Goal: Task Accomplishment & Management: Complete application form

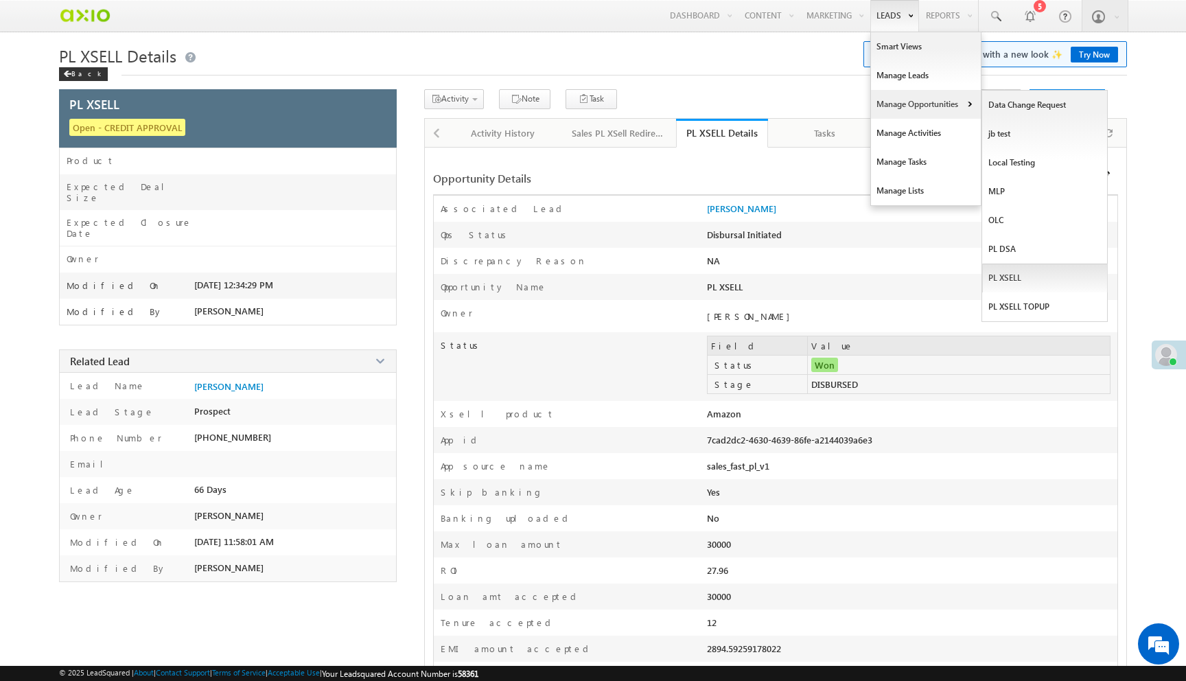
click at [1017, 284] on link "PL XSELL" at bounding box center [1045, 278] width 126 height 29
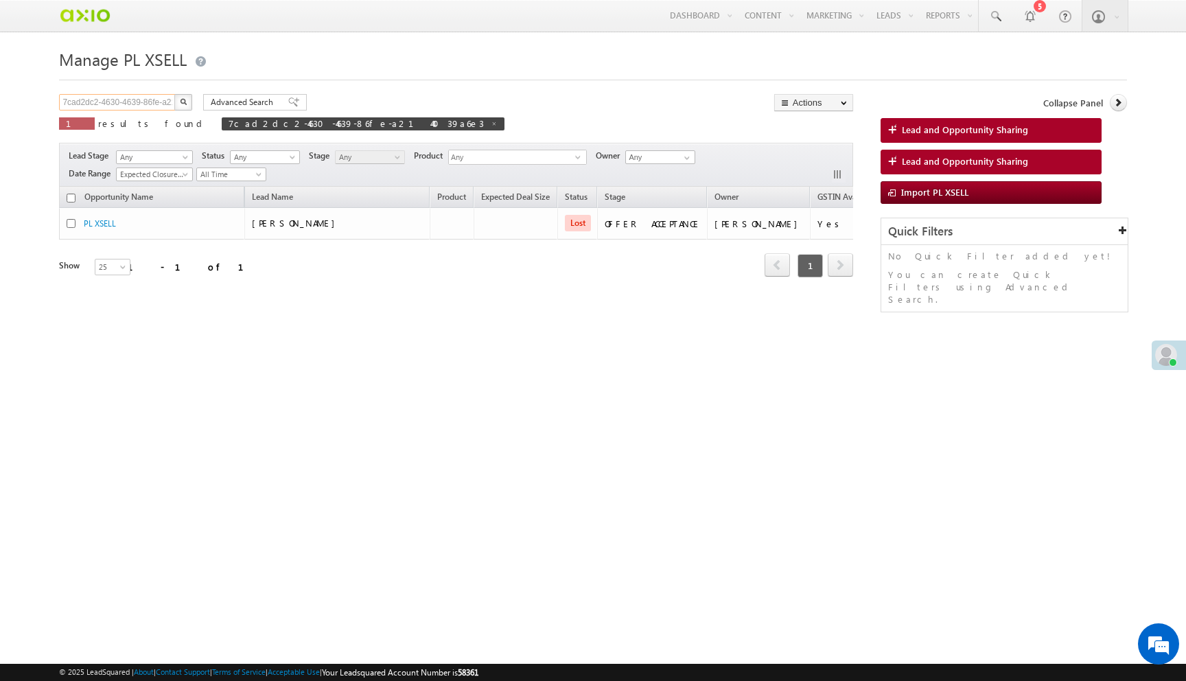
click at [135, 103] on input "7cad2dc2-4630-4639-86fe-a2144039a6e3" at bounding box center [117, 102] width 117 height 16
paste input "f721aaf0-4905-4eaa-8849-7cb9ef530d44"
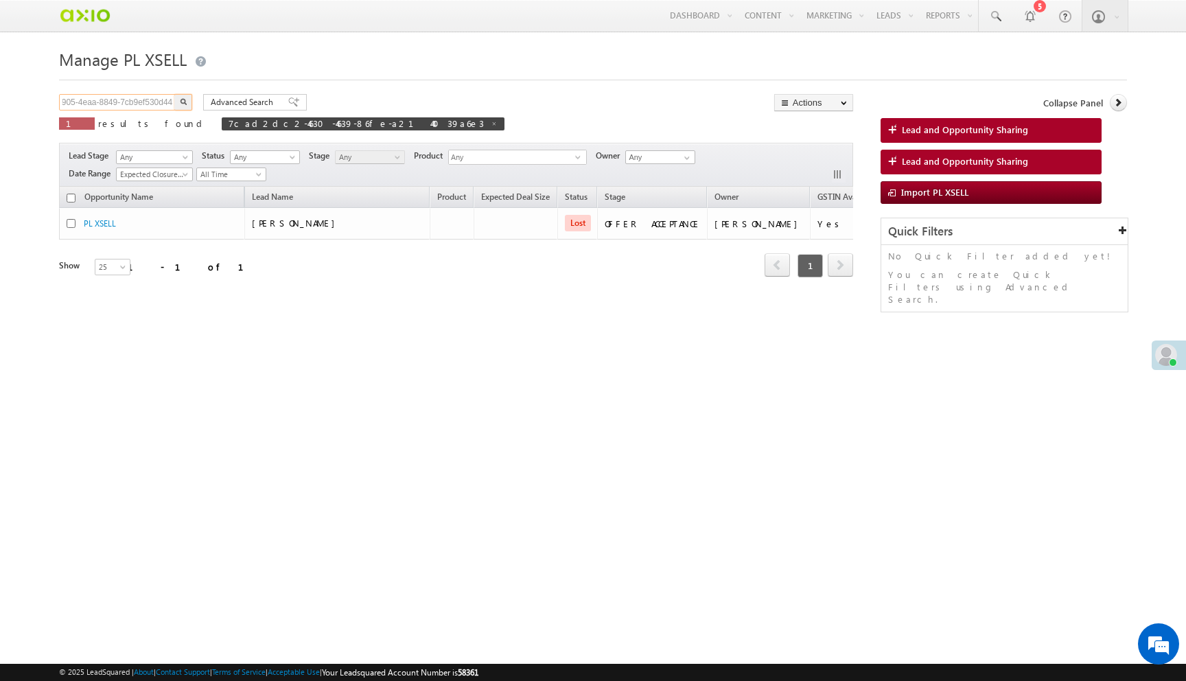
type input "f721aaf0-4905-4eaa-8849-7cb9ef530d44"
click at [174, 94] on button "button" at bounding box center [183, 102] width 18 height 16
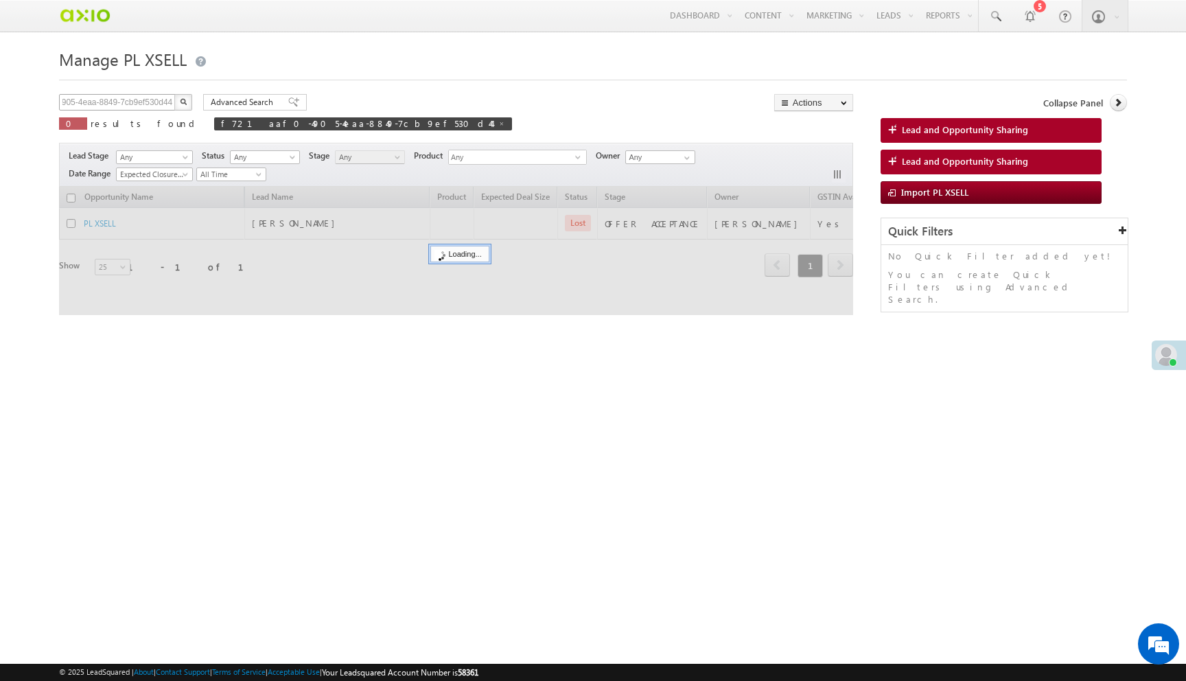
scroll to position [0, 0]
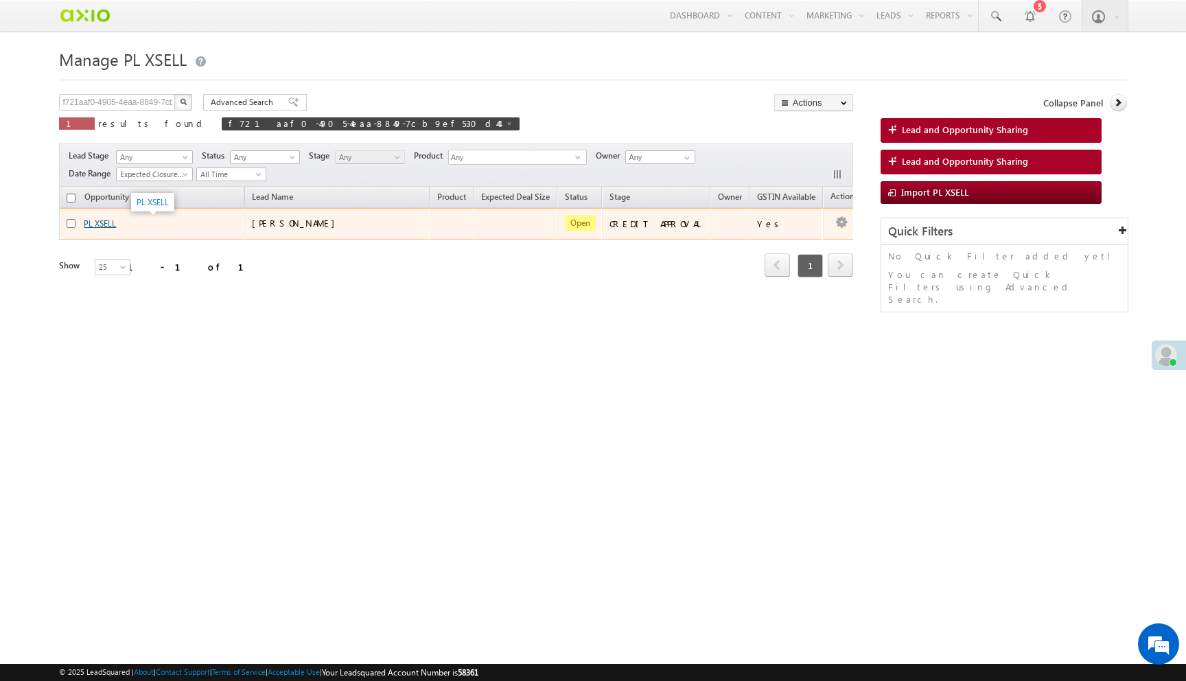
click at [101, 224] on link "PL XSELL" at bounding box center [100, 223] width 32 height 10
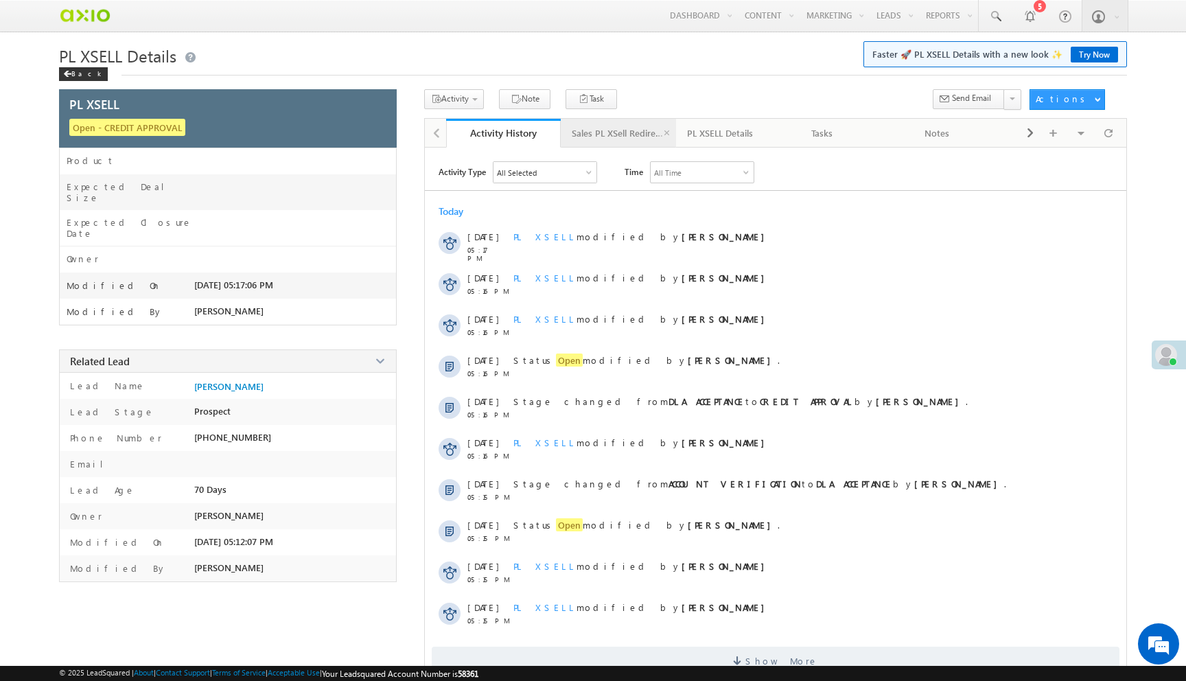
click at [616, 140] on div "Sales PL XSell Redirection" at bounding box center [618, 133] width 92 height 16
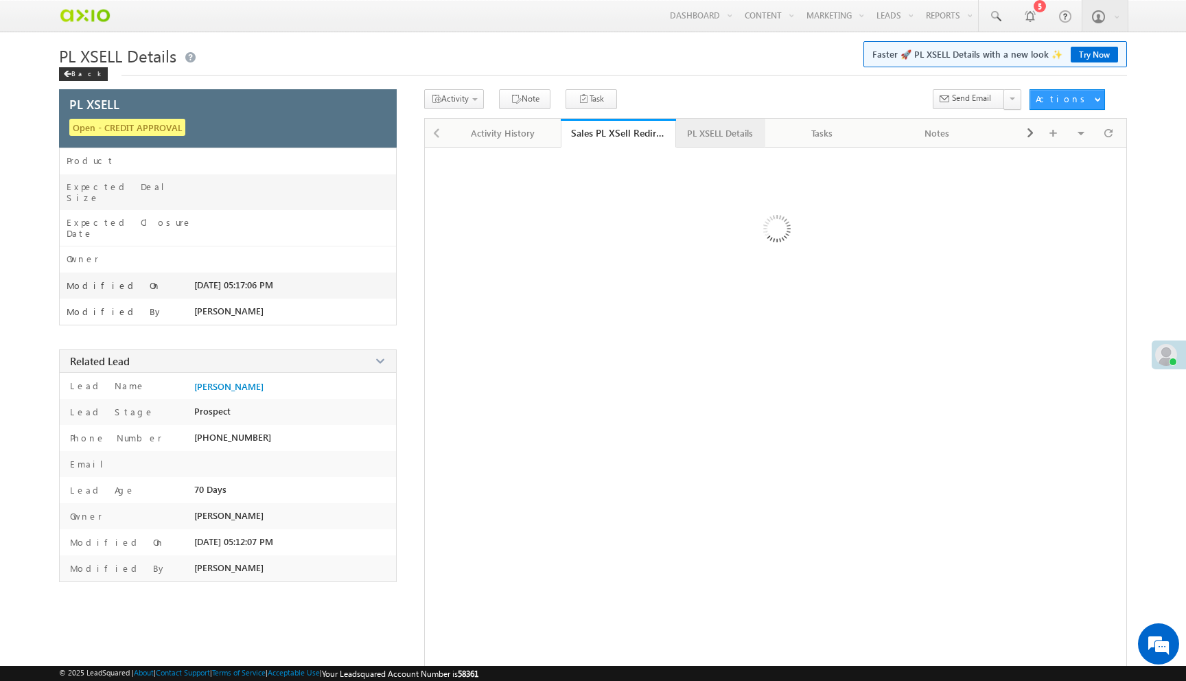
click at [704, 141] on div "PL XSELL Details" at bounding box center [720, 133] width 66 height 16
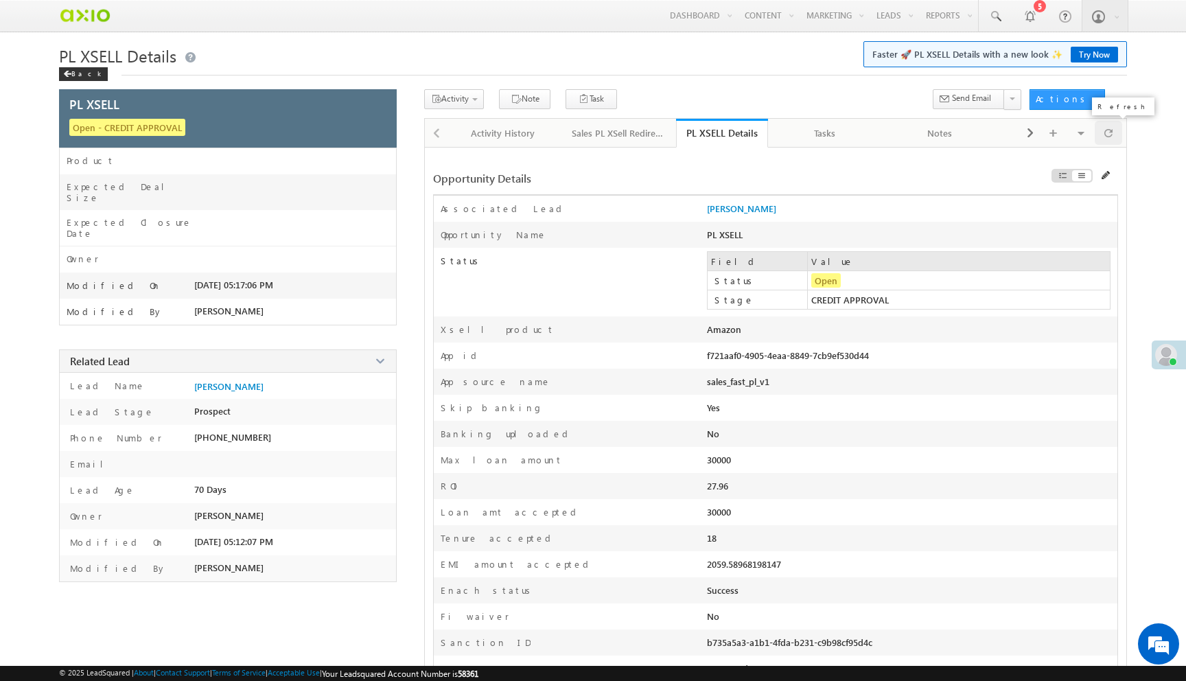
click at [1119, 137] on div at bounding box center [1108, 133] width 27 height 24
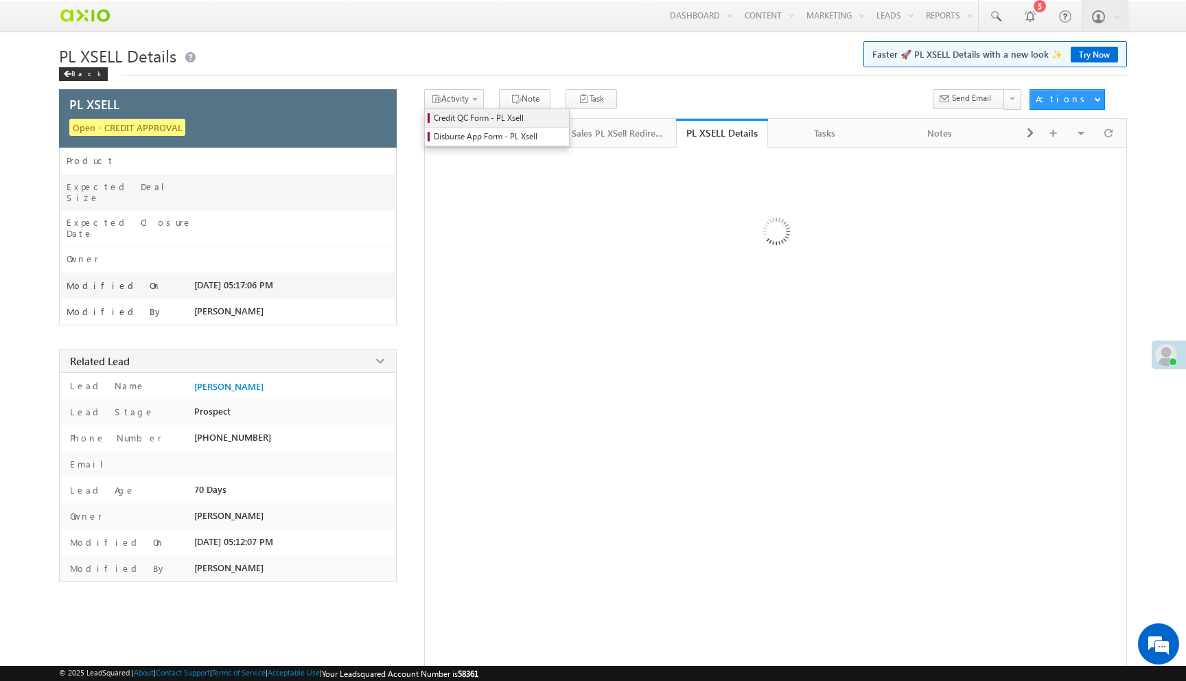
click at [472, 120] on span "Credit QC Form - PL Xsell" at bounding box center [499, 118] width 130 height 12
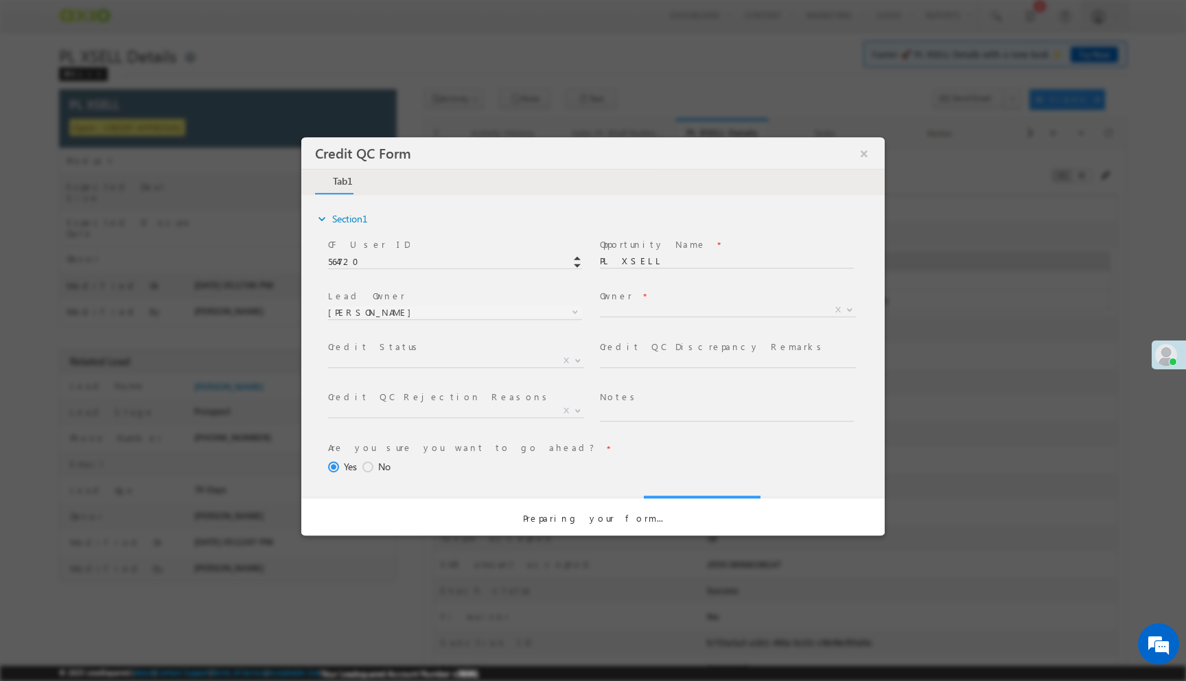
select select "c948bf67-3903-11ef-bbd2-0695f51e8b4b"
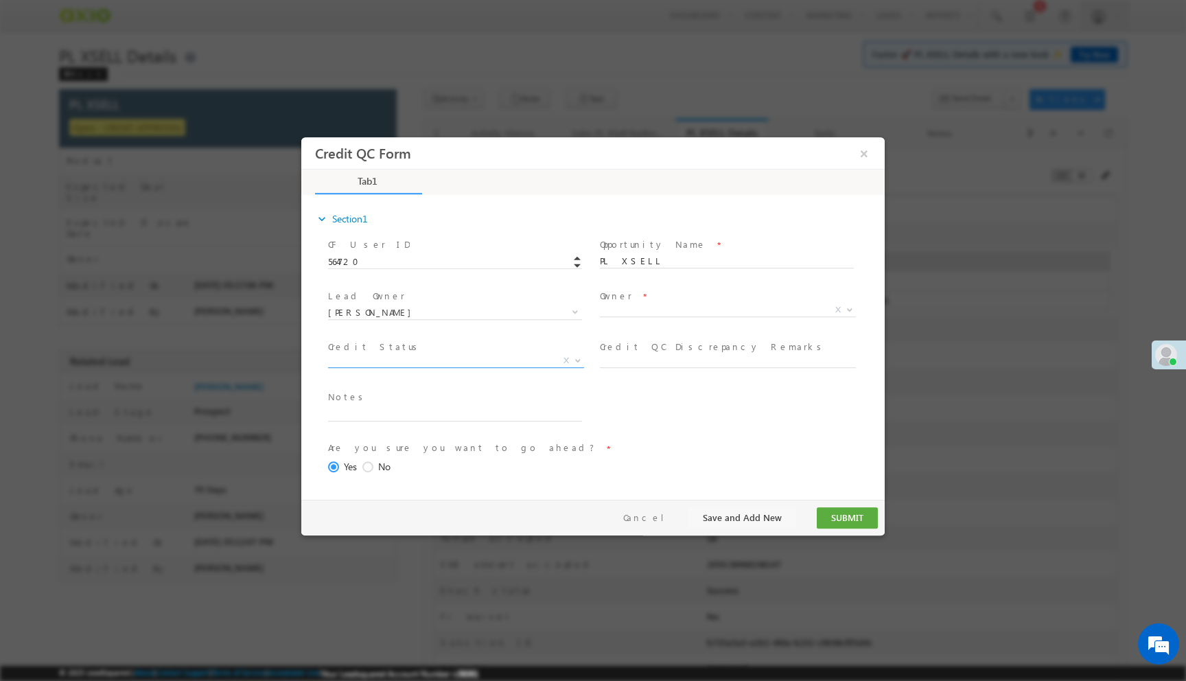
click at [385, 359] on span "X" at bounding box center [456, 361] width 256 height 14
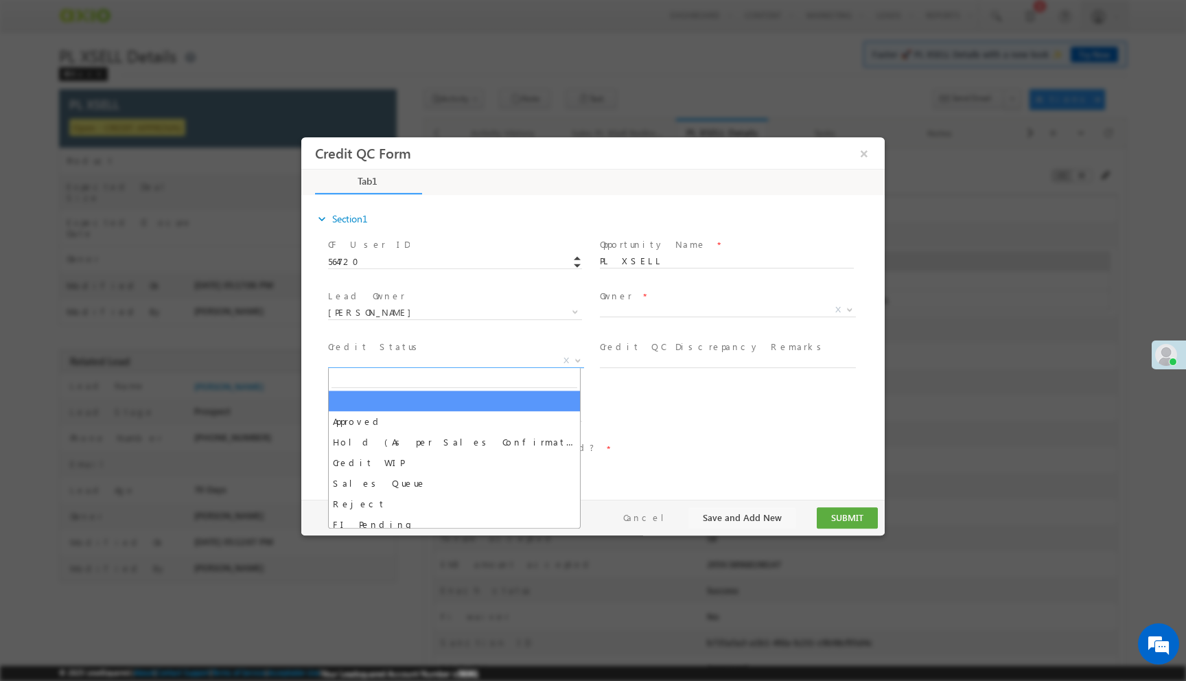
select select "Approved"
select select "NA"
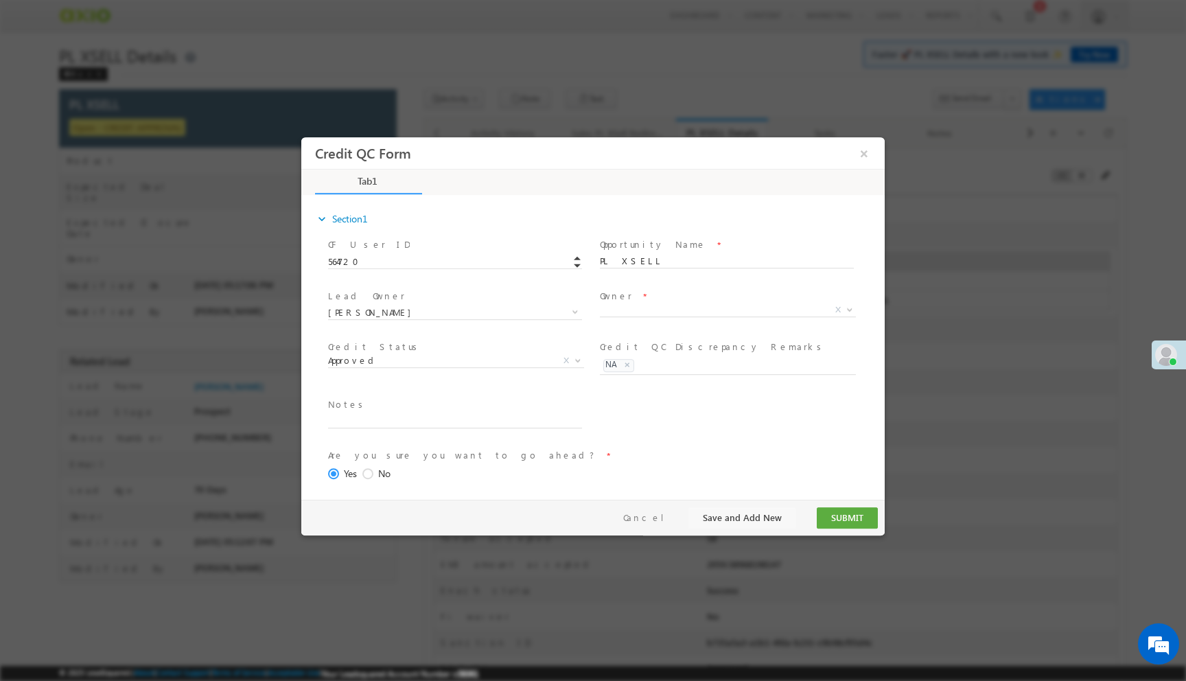
click at [684, 310] on span "X" at bounding box center [733, 312] width 266 height 16
click at [844, 516] on button "SUBMIT" at bounding box center [847, 517] width 61 height 21
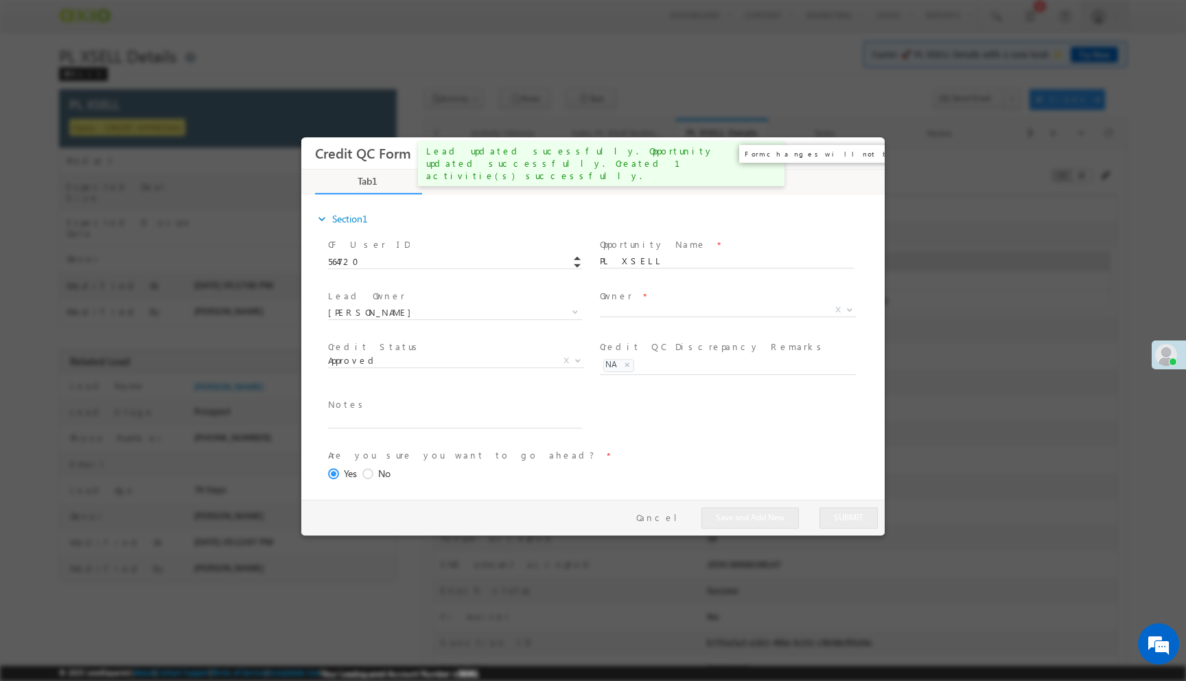
click at [865, 163] on button "×" at bounding box center [864, 153] width 23 height 25
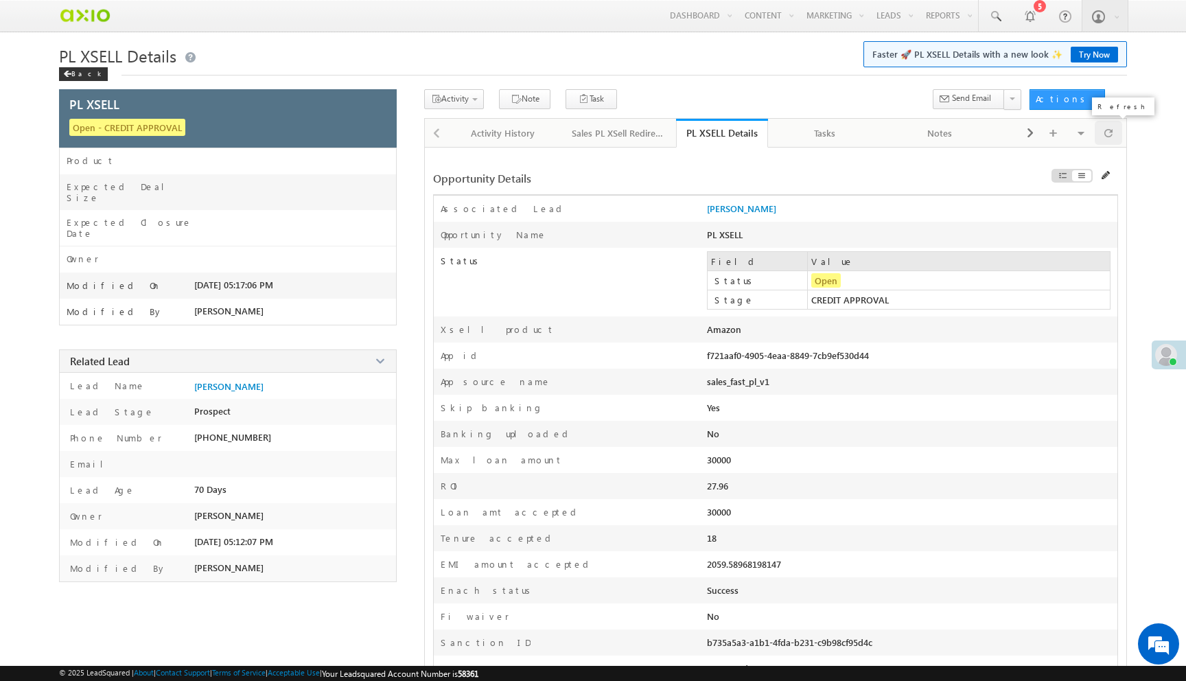
click at [1116, 138] on div at bounding box center [1108, 133] width 27 height 24
click at [468, 139] on span "Disburse App Form - PL Xsell" at bounding box center [499, 136] width 130 height 12
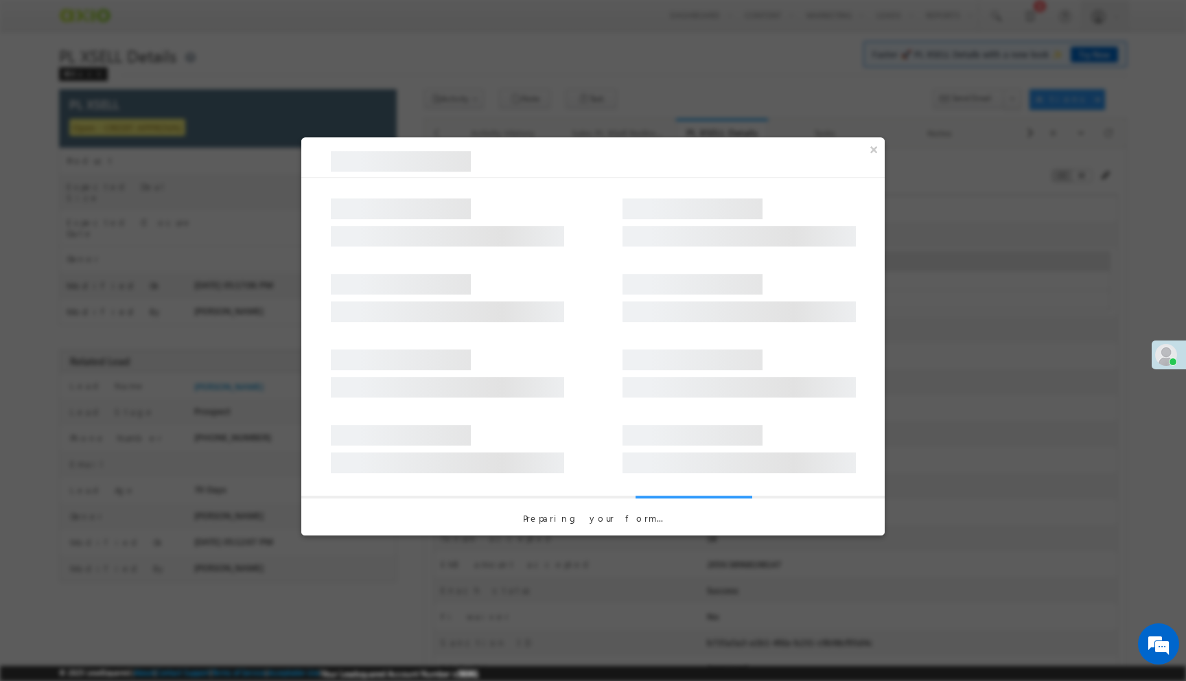
select select "PL XSell Disbursement Initiated"
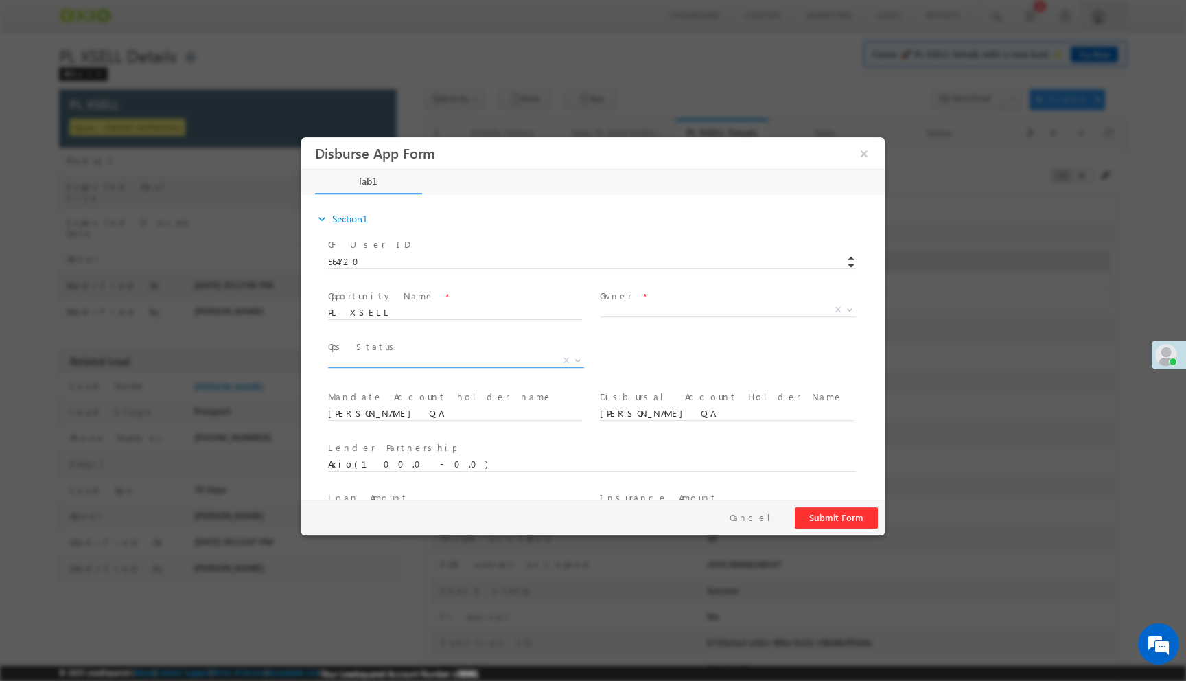
click at [530, 367] on span "P-NACH initiated HOLD Discrepant Disbursal Initiated X" at bounding box center [461, 363] width 266 height 16
click at [528, 360] on span "X" at bounding box center [456, 361] width 256 height 14
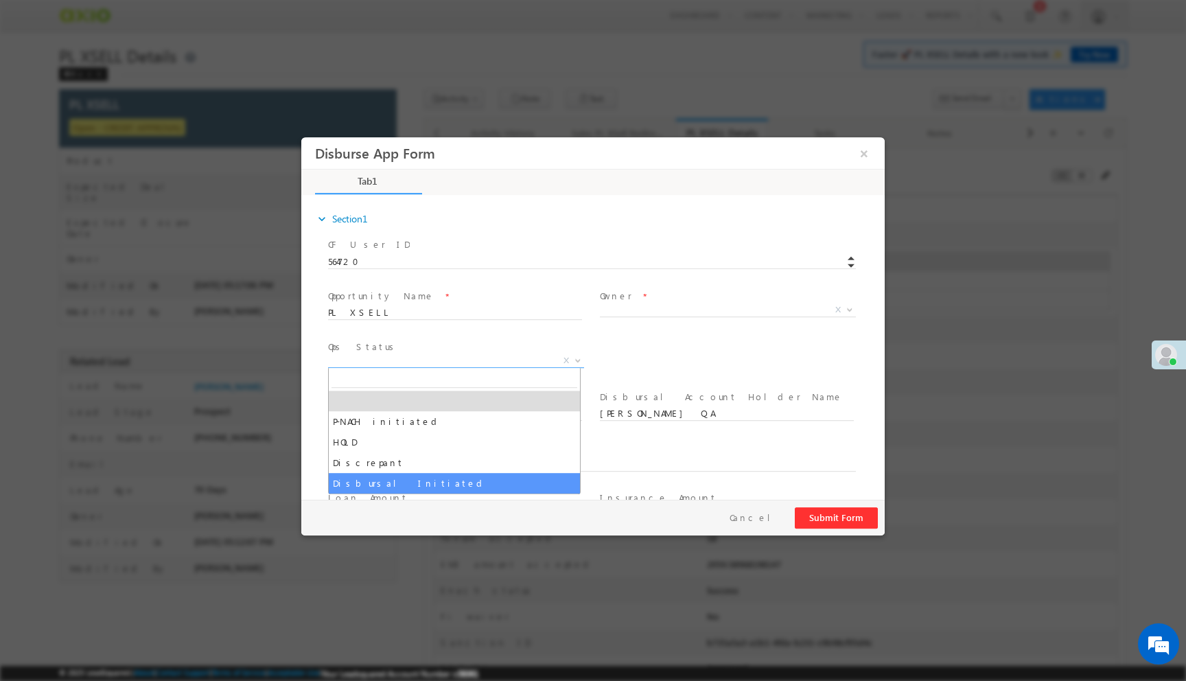
select select "Disbursal Initiated"
select select "NA"
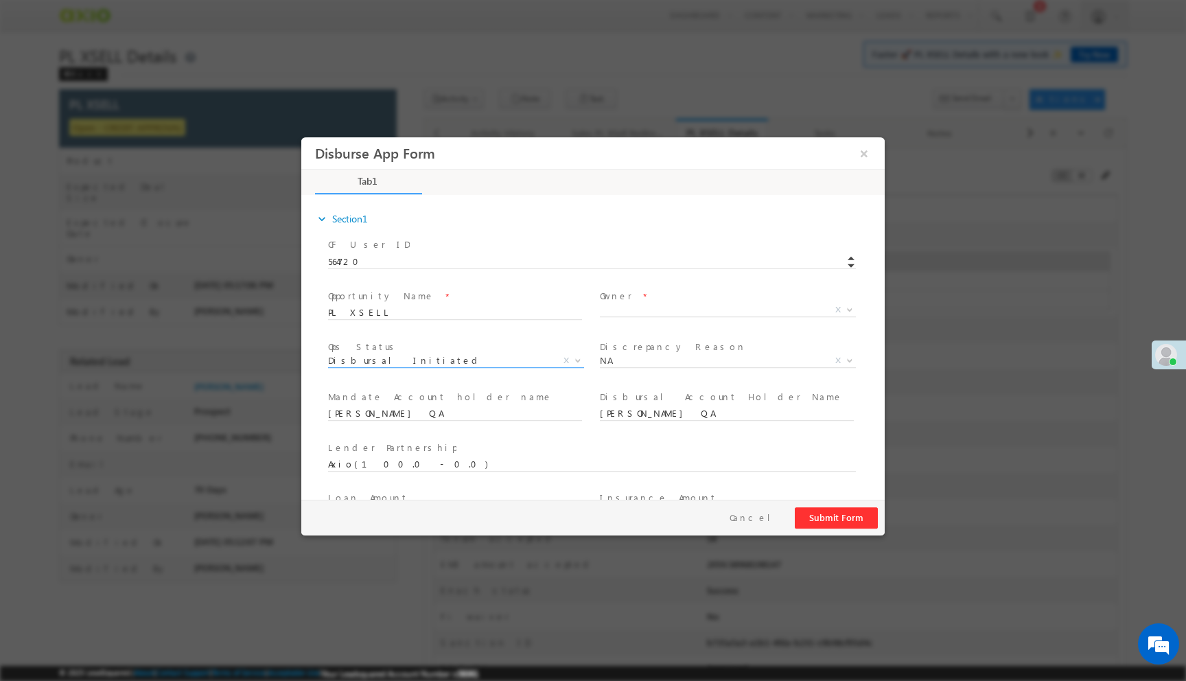
scroll to position [203, 0]
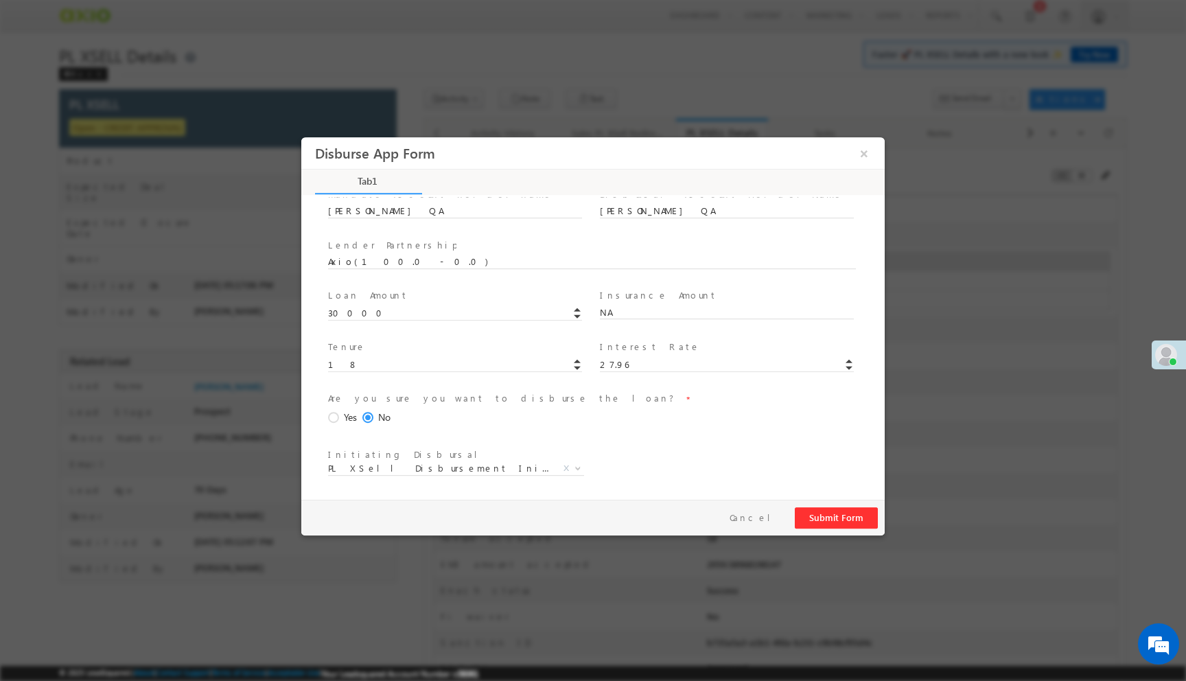
click at [337, 420] on span at bounding box center [335, 418] width 15 height 12
click at [301, 137] on input "Yes" at bounding box center [301, 137] width 0 height 0
click at [825, 527] on button "Submit Form" at bounding box center [836, 517] width 83 height 21
click at [869, 160] on button "×" at bounding box center [864, 153] width 23 height 25
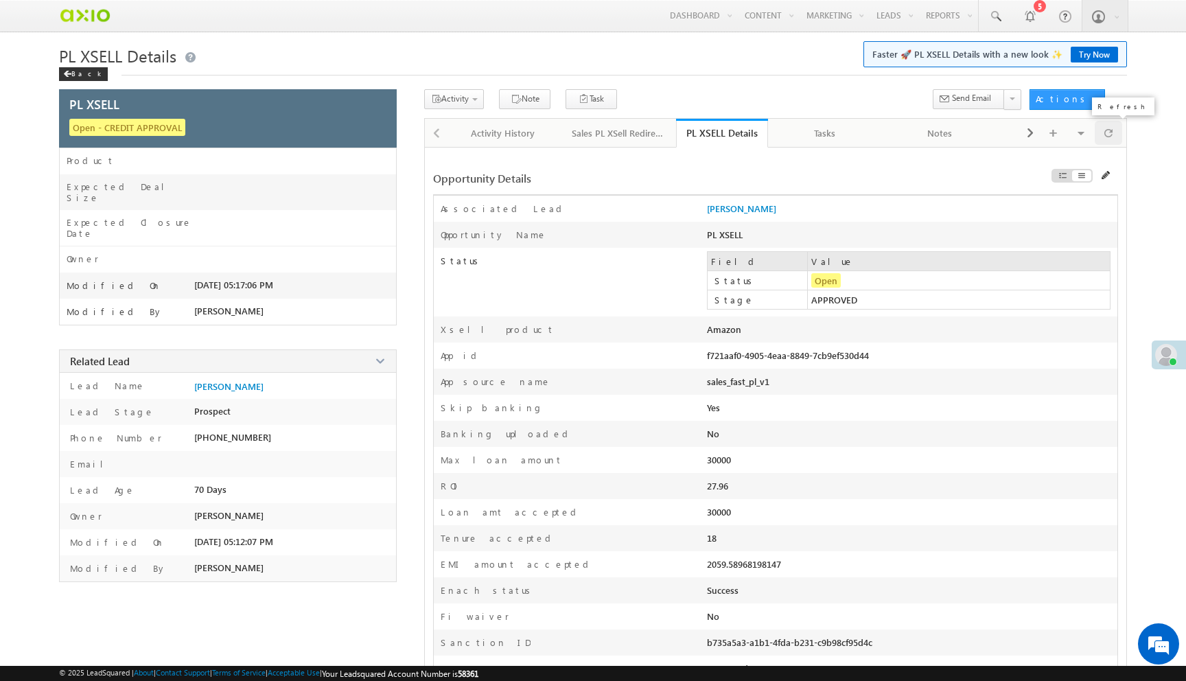
click at [1110, 142] on span at bounding box center [1109, 133] width 8 height 24
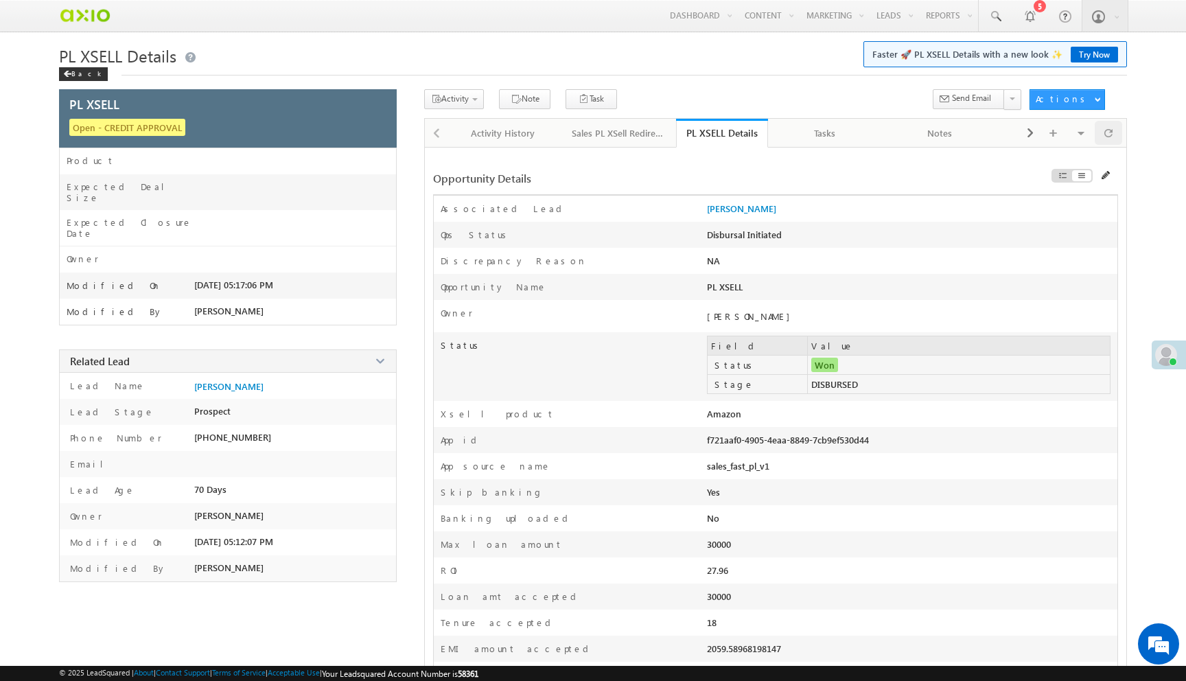
click at [1110, 142] on span at bounding box center [1109, 133] width 8 height 24
click at [792, 441] on div "f721aaf0-4905-4eaa-8849-7cb9ef530d44" at bounding box center [830, 443] width 246 height 19
copy div "f721aaf0-4905-4eaa-8849-7cb9ef530d44"
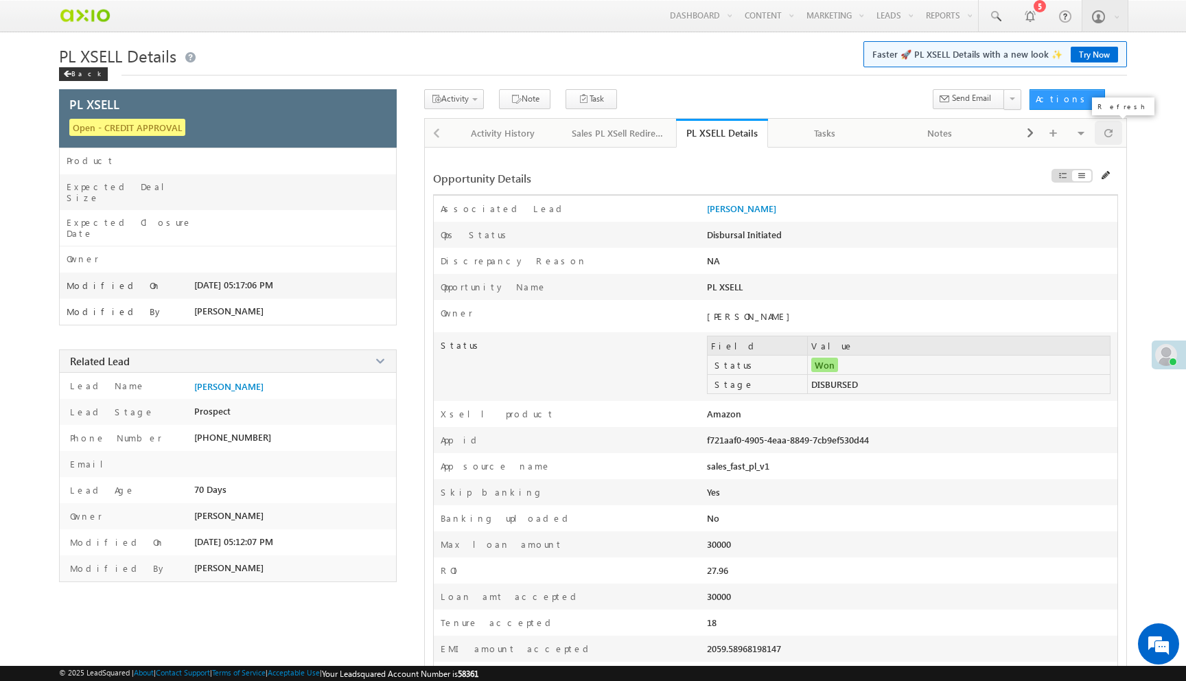
click at [1109, 131] on span at bounding box center [1109, 133] width 8 height 24
